Goal: Task Accomplishment & Management: Manage account settings

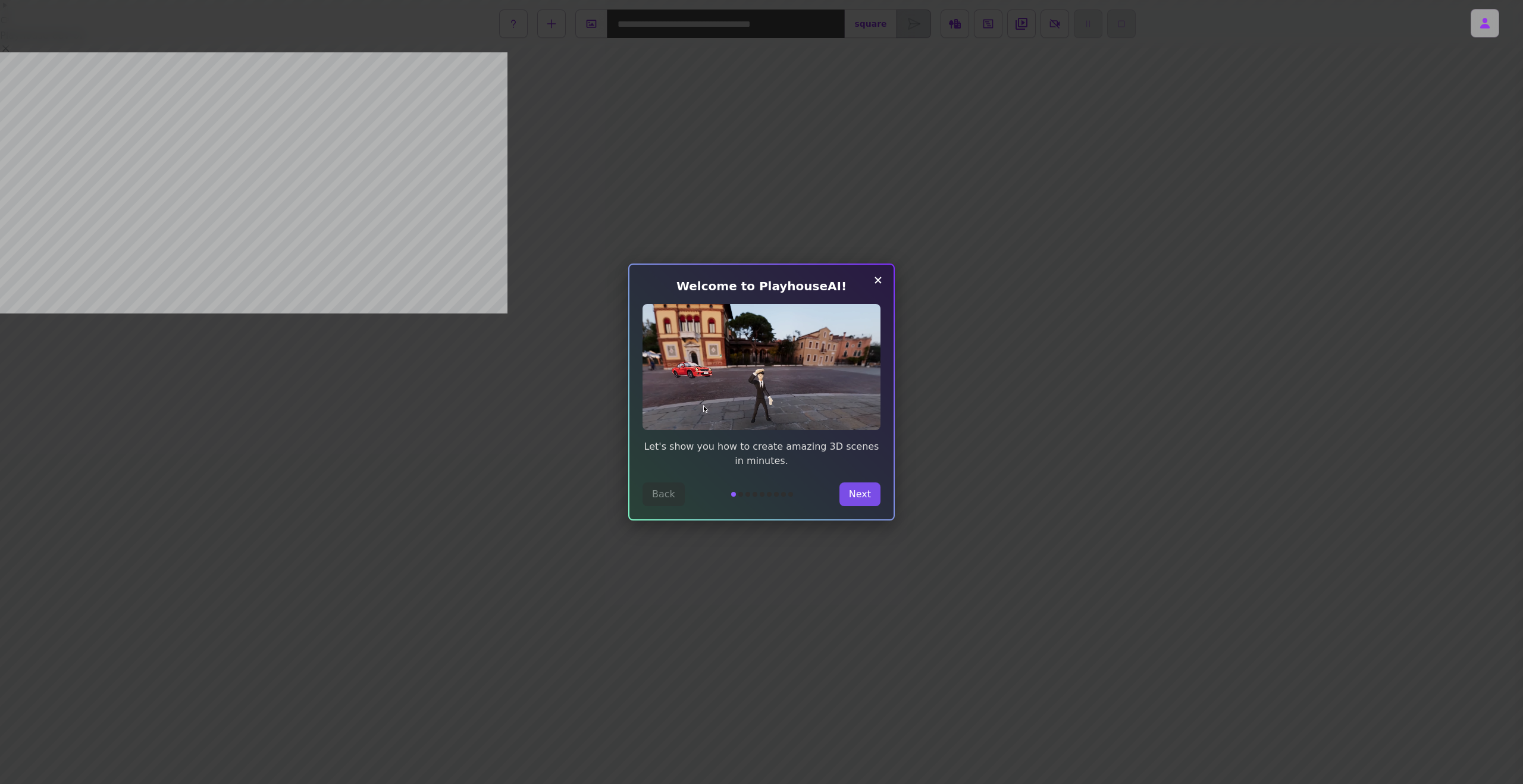
click at [865, 493] on button "Next" at bounding box center [860, 494] width 41 height 24
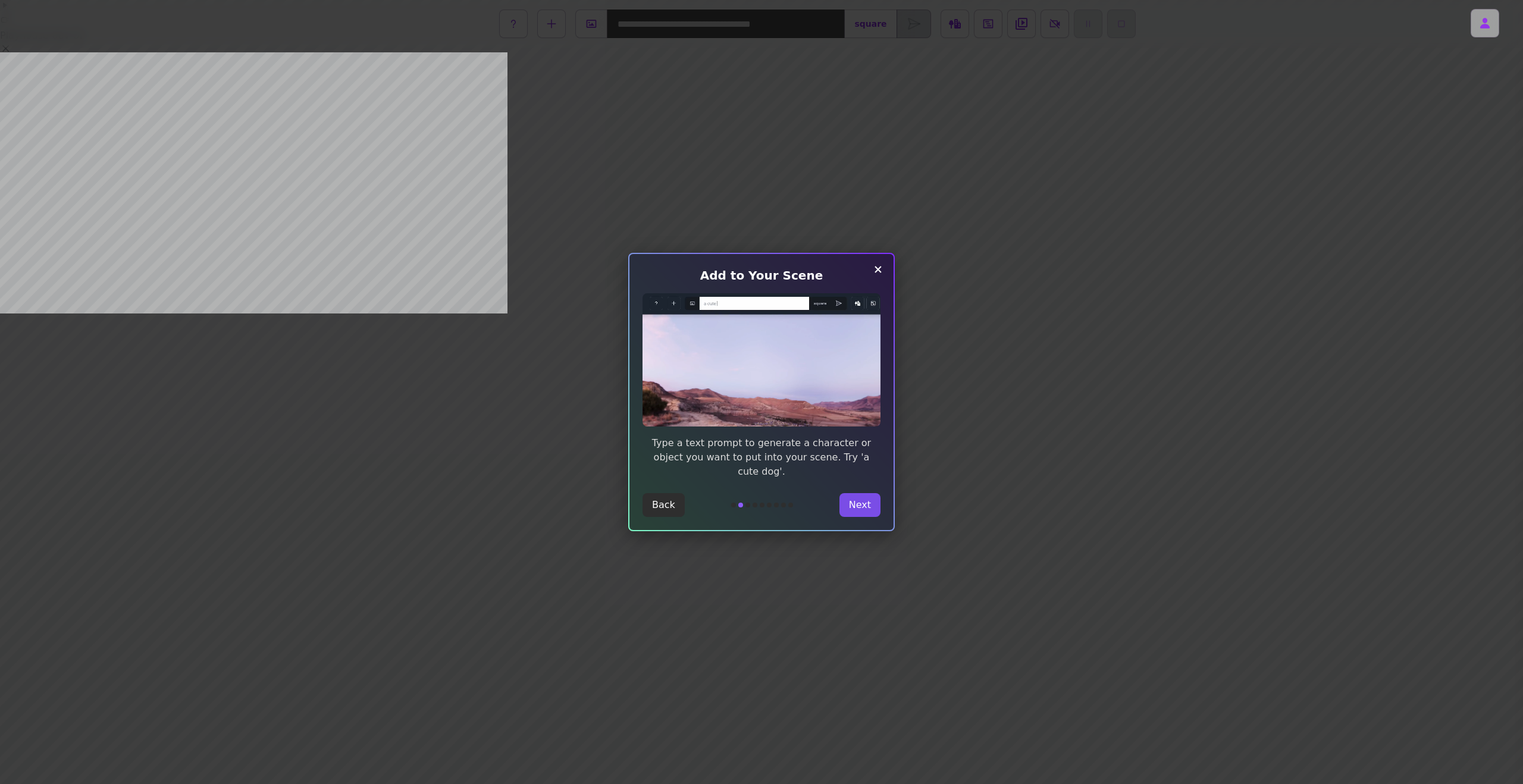
click at [865, 493] on button "Next" at bounding box center [860, 505] width 41 height 24
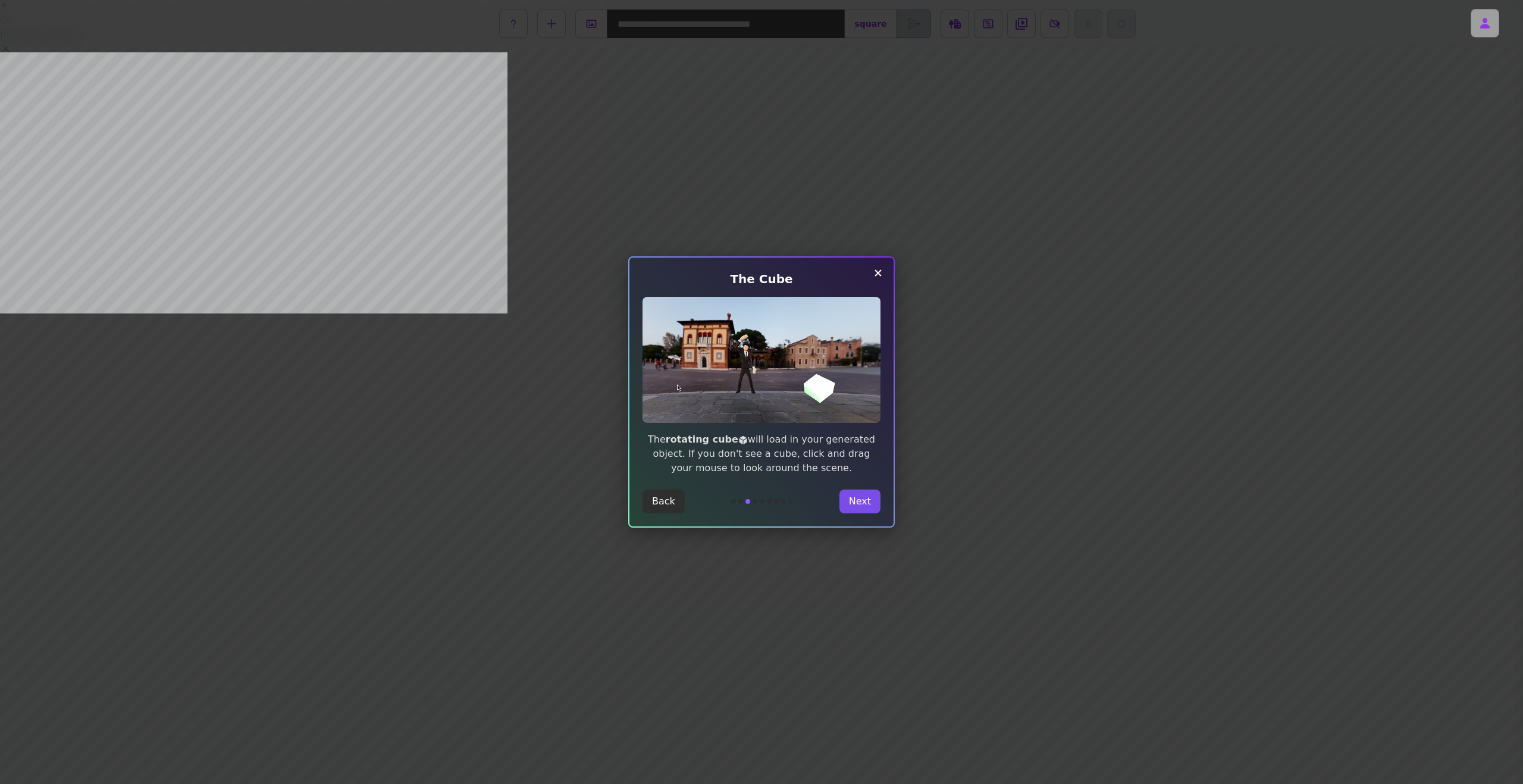
click at [865, 493] on button "Next" at bounding box center [860, 501] width 41 height 24
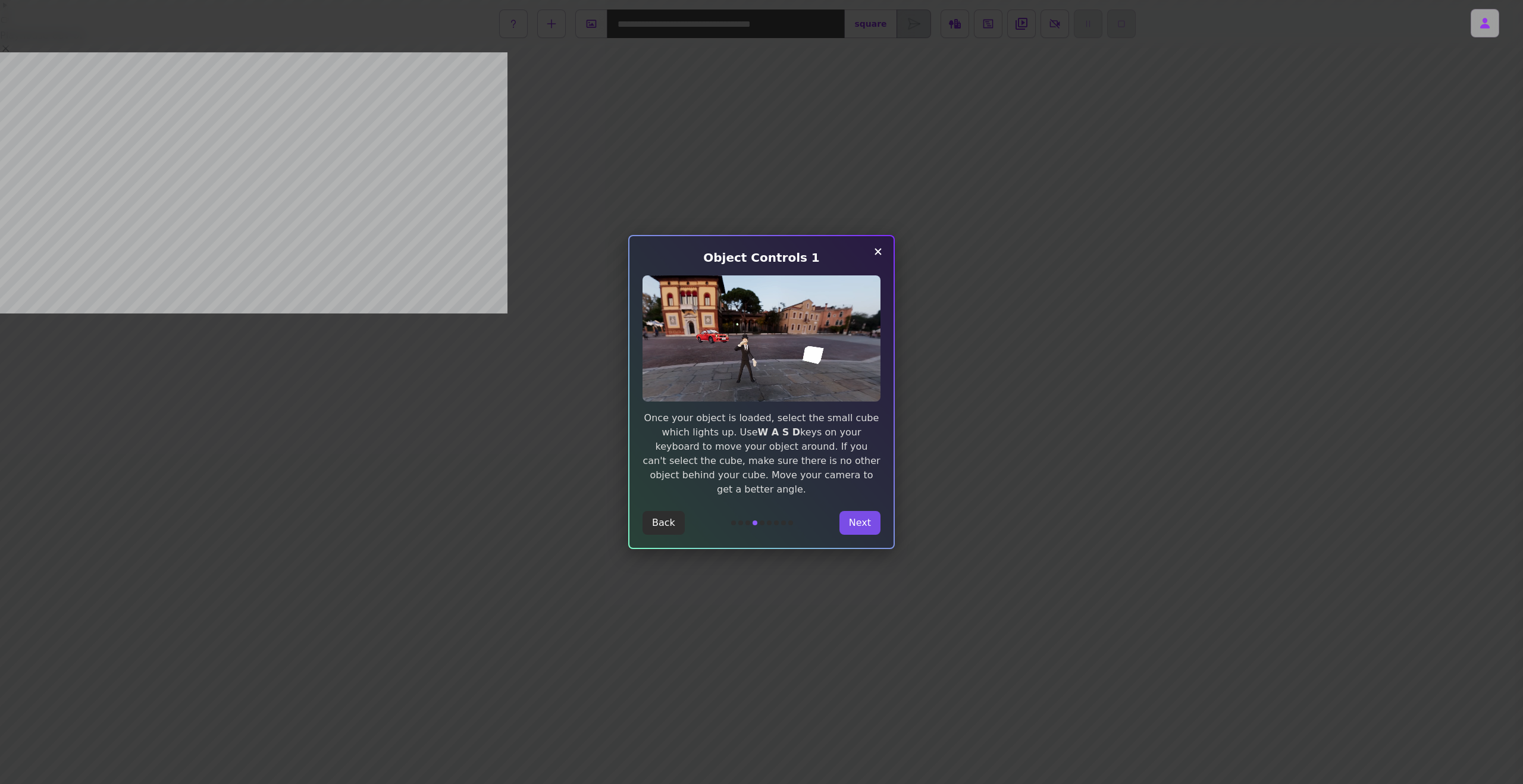
click at [865, 493] on div "Object Controls 1 Once your object is loaded, select the small cube which light…" at bounding box center [762, 392] width 266 height 314
click at [866, 518] on button "Next" at bounding box center [860, 522] width 41 height 24
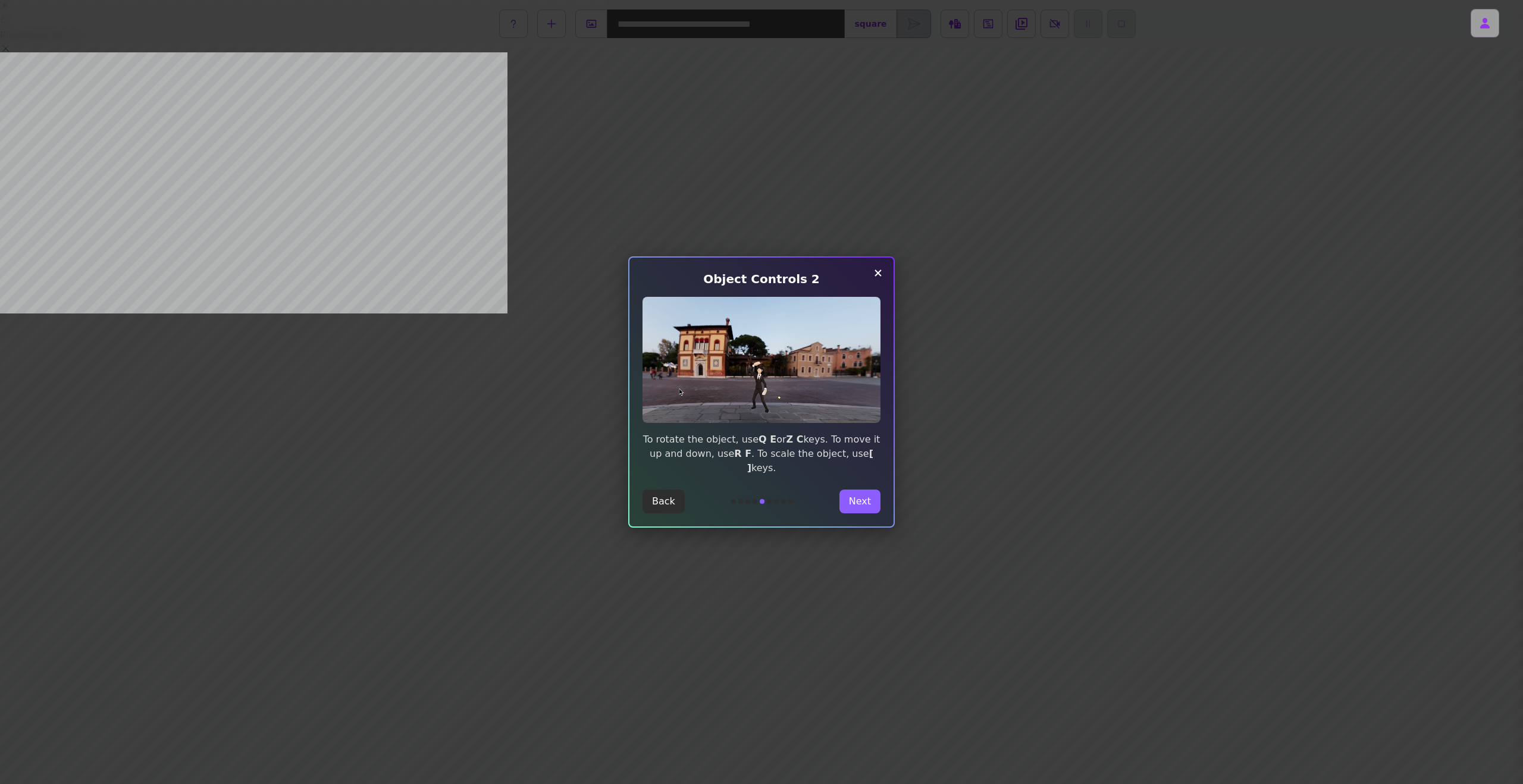
click at [866, 518] on div "Object Controls 2 To rotate the object, use Q E or Z C keys. To move it up and …" at bounding box center [762, 392] width 266 height 272
click at [865, 499] on button "Next" at bounding box center [860, 501] width 41 height 24
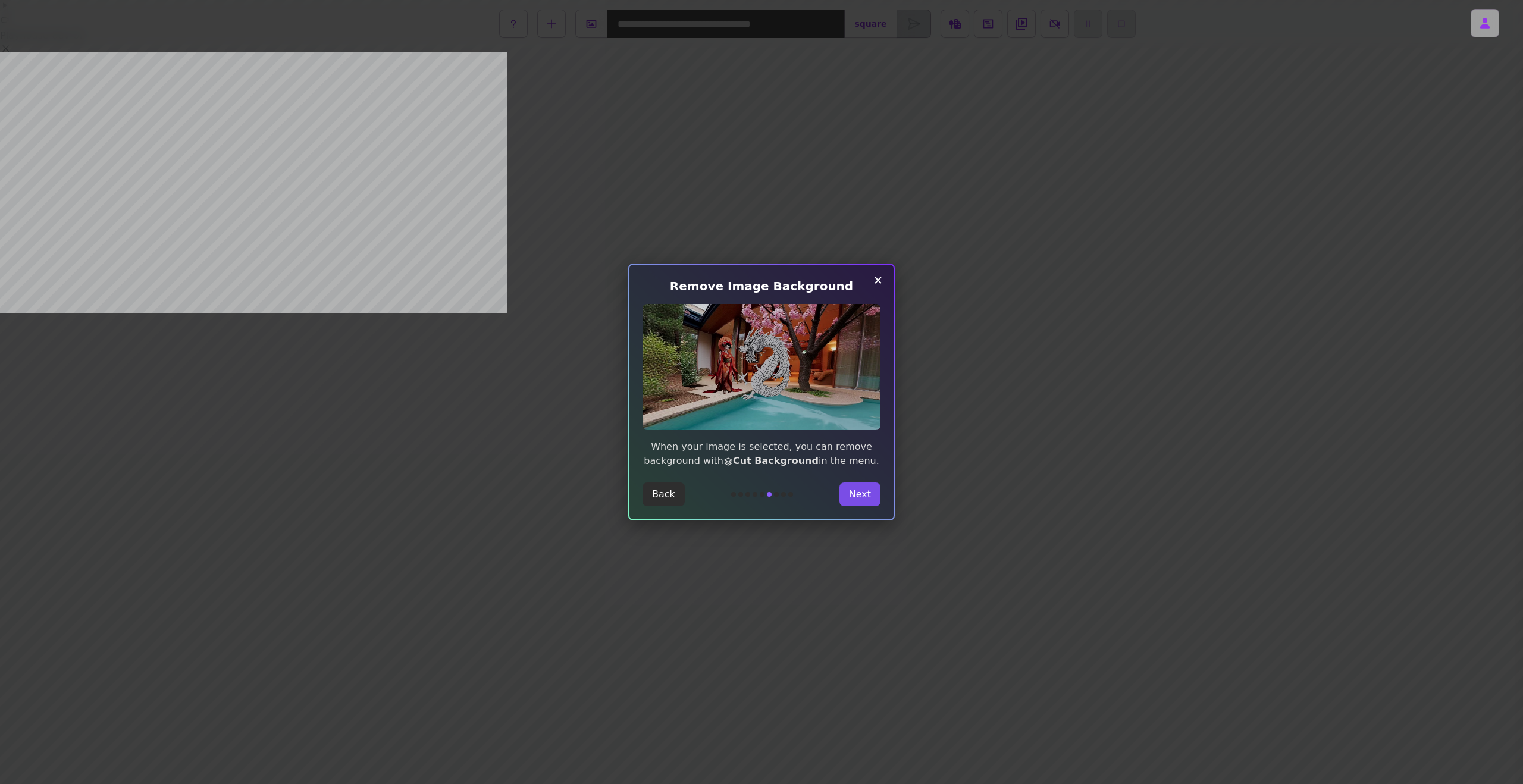
click at [862, 494] on button "Next" at bounding box center [860, 494] width 41 height 24
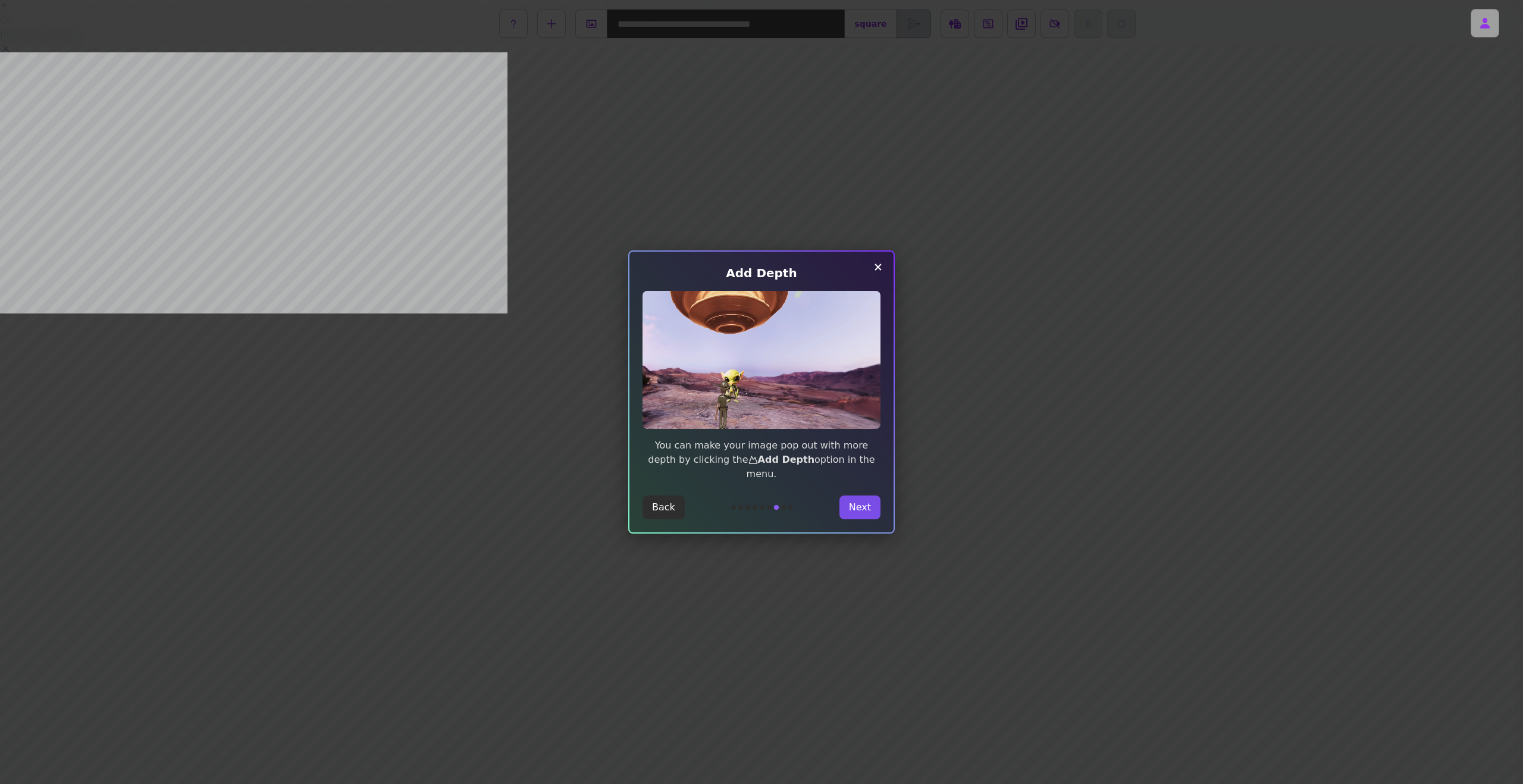
click at [862, 495] on button "Next" at bounding box center [860, 507] width 41 height 24
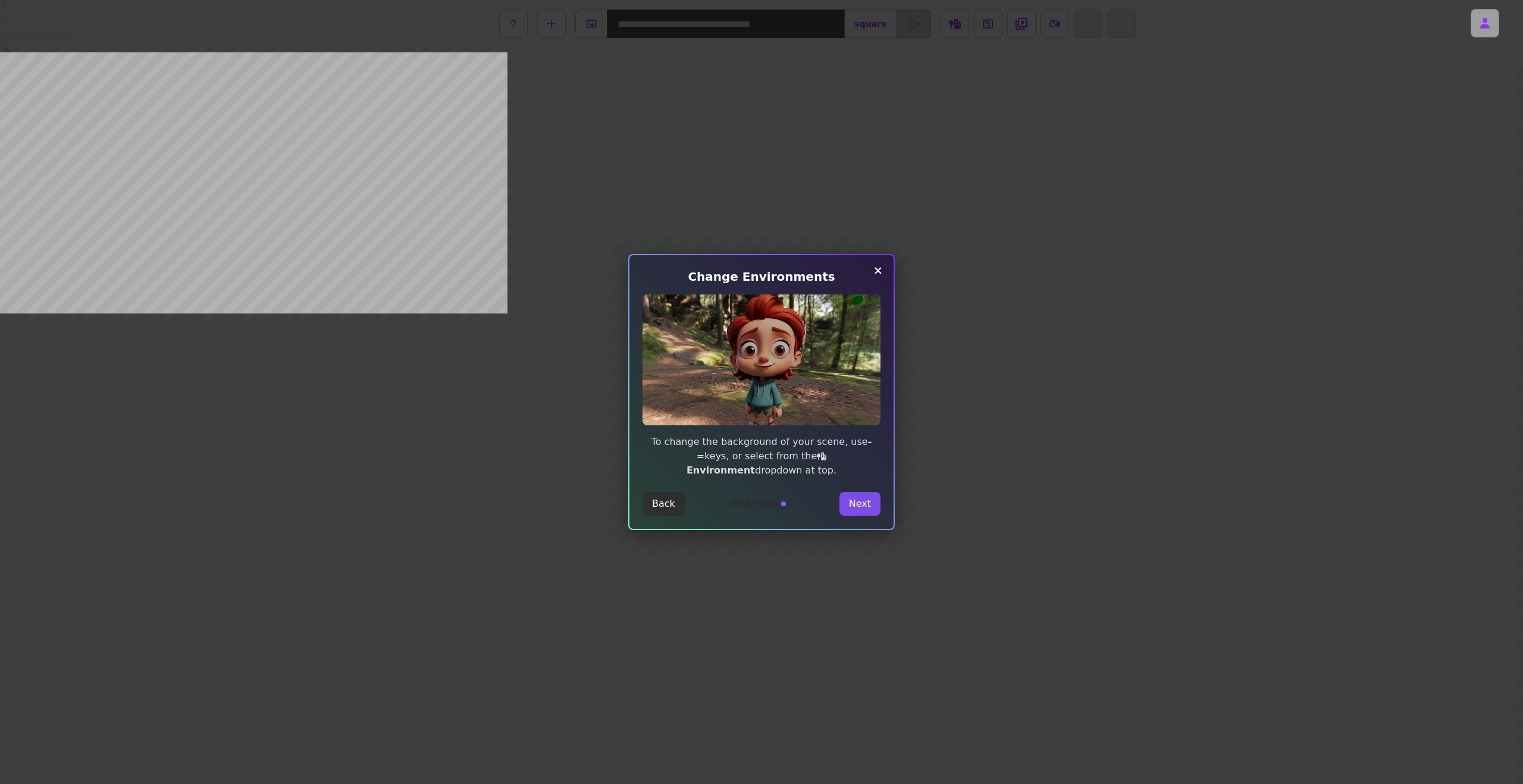
click at [862, 494] on button "Next" at bounding box center [860, 503] width 41 height 24
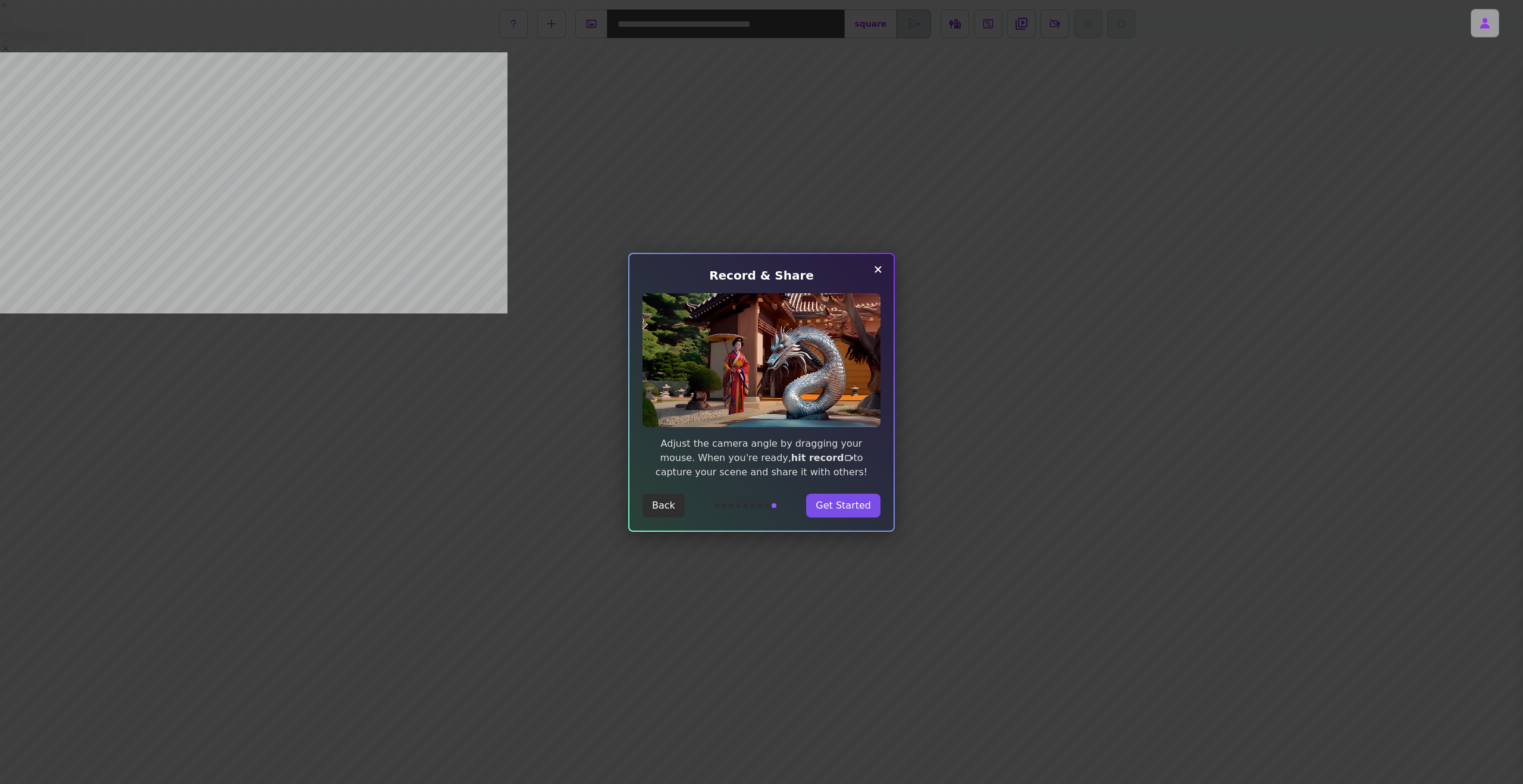
click at [863, 508] on button "Get Started" at bounding box center [843, 505] width 74 height 24
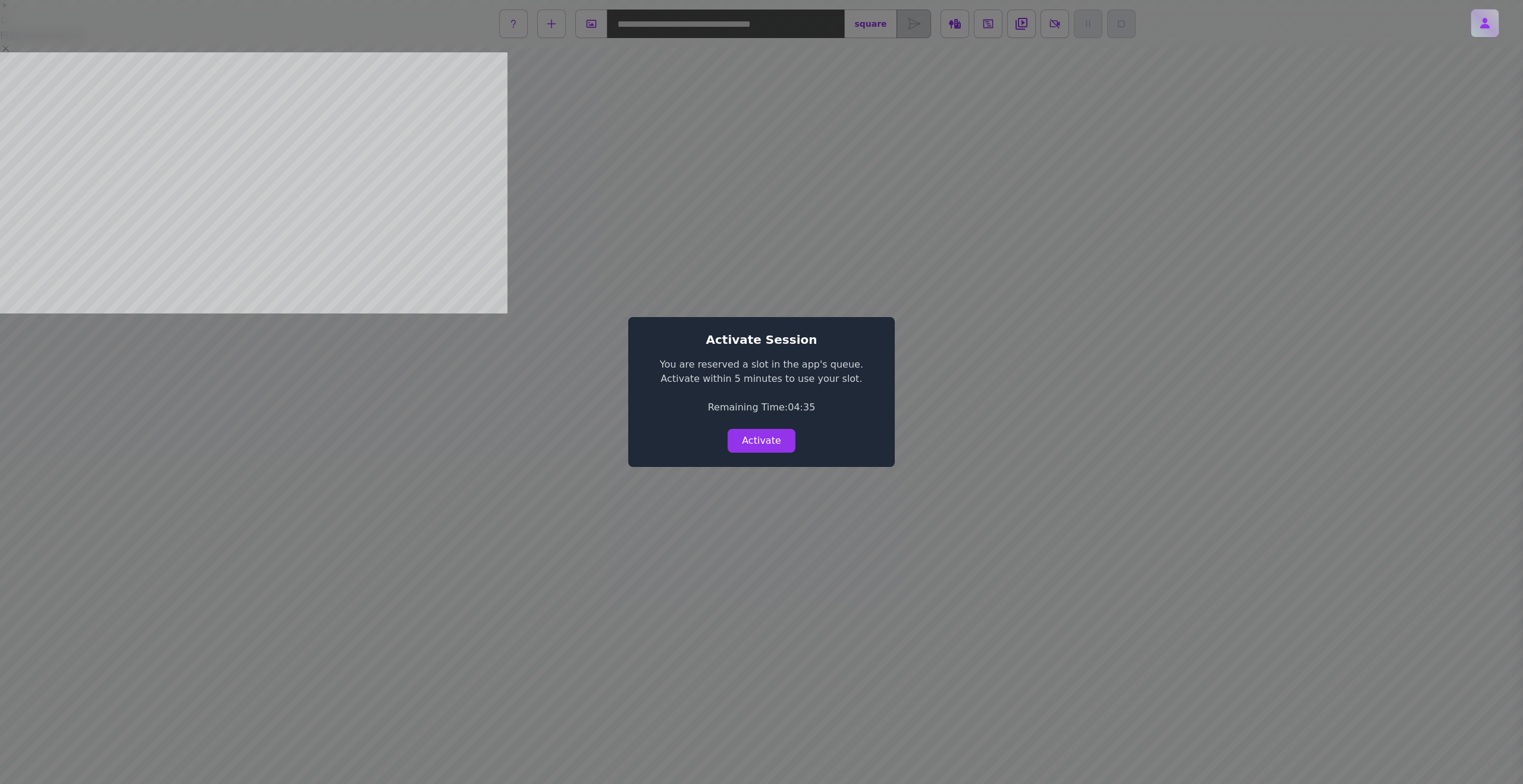
click at [1484, 22] on icon at bounding box center [1485, 23] width 10 height 11
click at [1448, 103] on button "Unsubscribe" at bounding box center [1446, 115] width 106 height 24
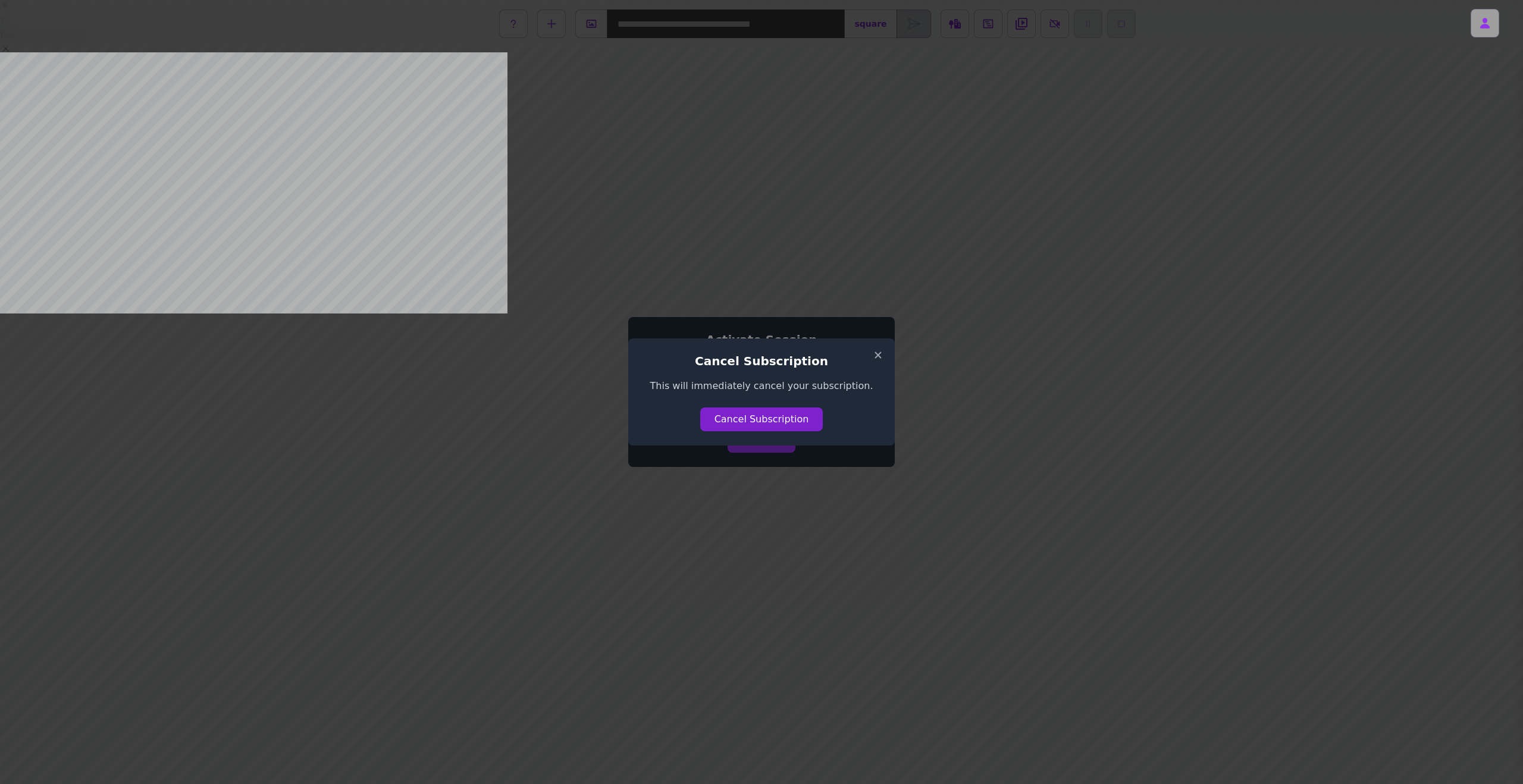
click at [754, 419] on button "Cancel Subscription" at bounding box center [762, 418] width 123 height 24
click at [779, 418] on button "Go back to [URL]" at bounding box center [762, 418] width 109 height 24
